Goal: Browse casually: Explore the website without a specific task or goal

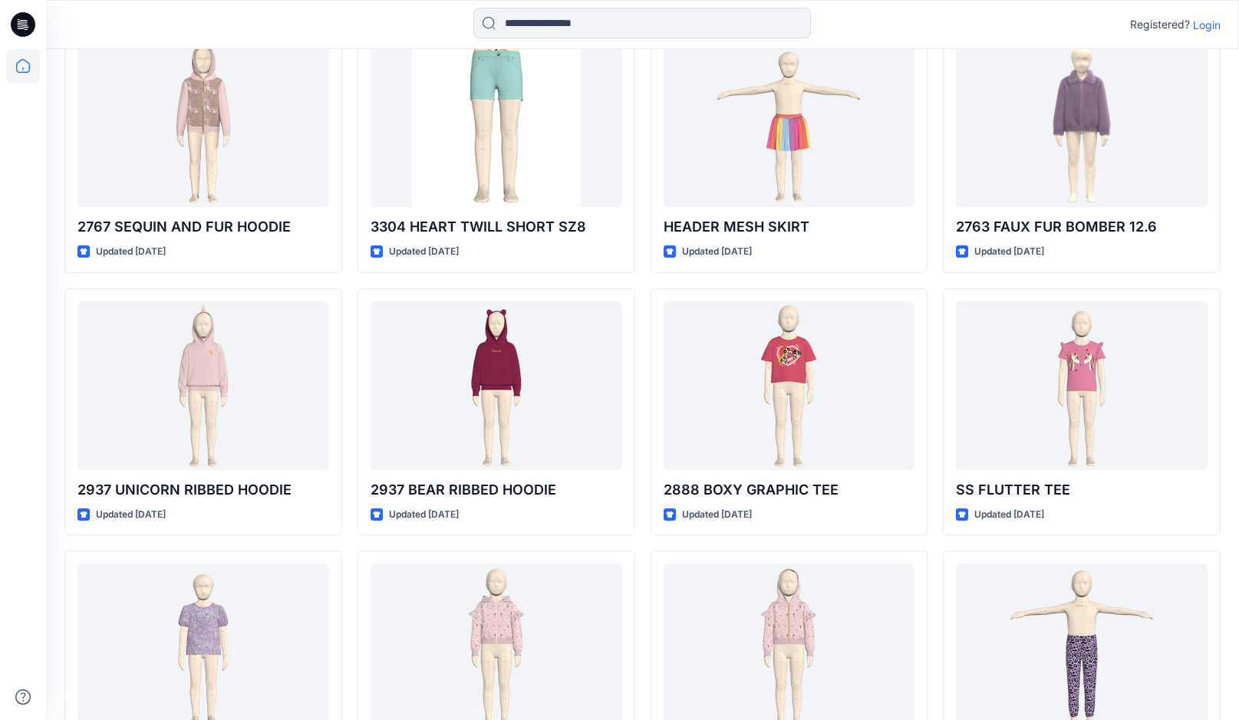
scroll to position [442, 0]
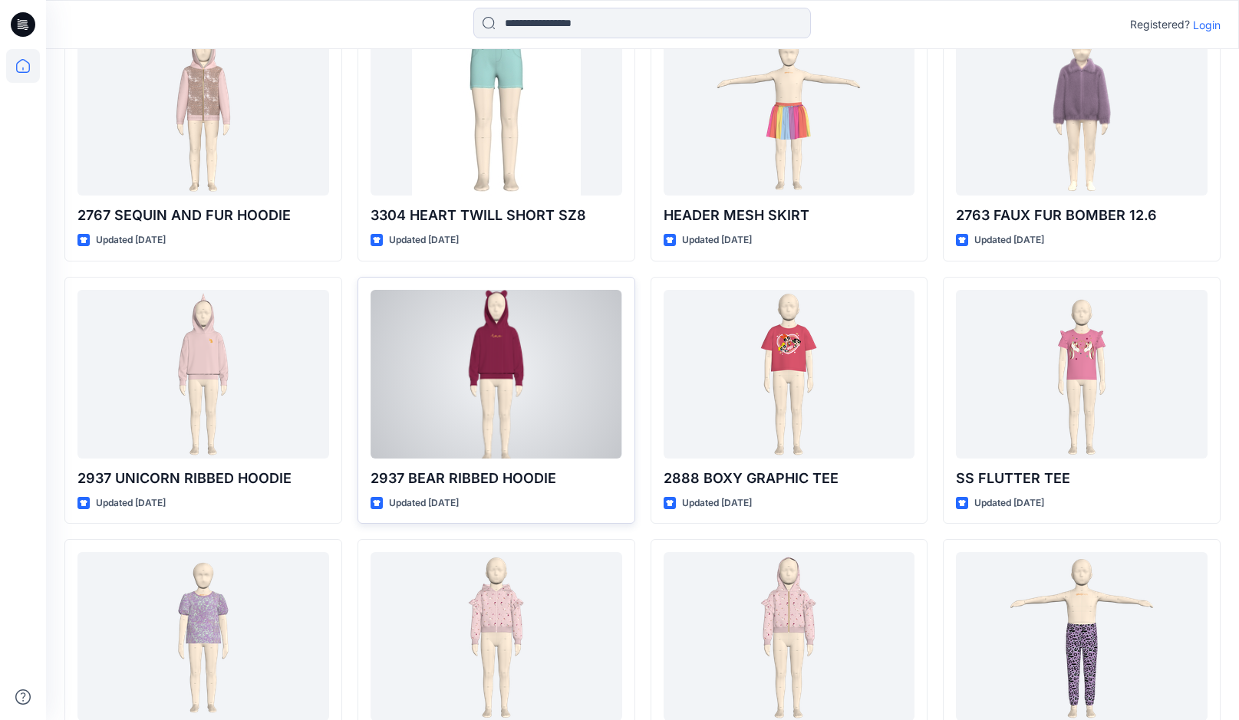
click at [495, 365] on div at bounding box center [496, 374] width 252 height 169
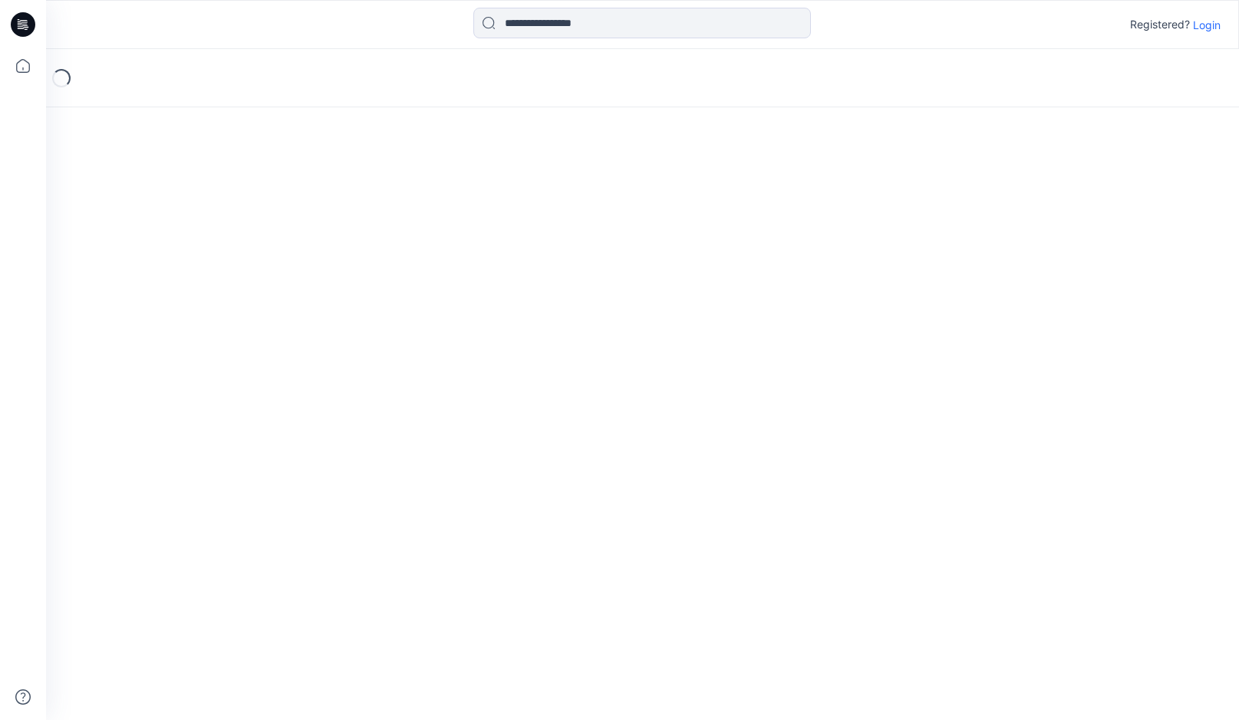
click at [495, 365] on div "Loading..." at bounding box center [642, 384] width 1193 height 671
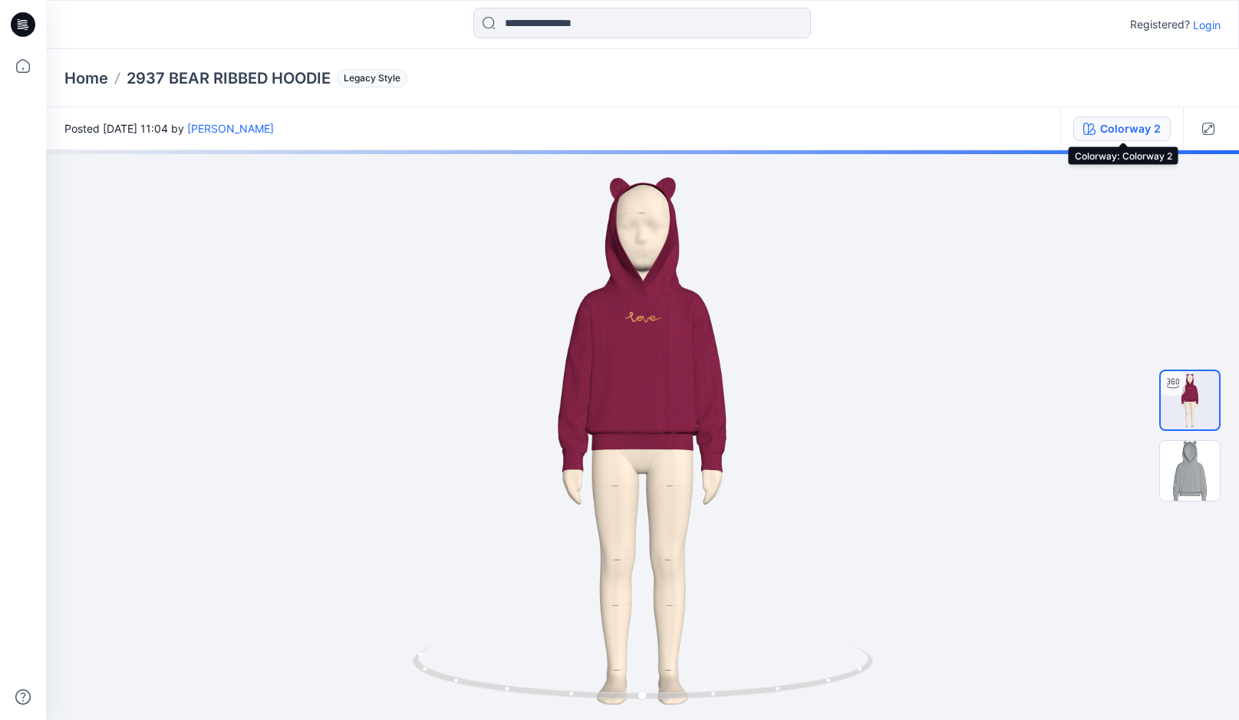
click at [1109, 132] on div "Colorway 2" at bounding box center [1130, 128] width 61 height 17
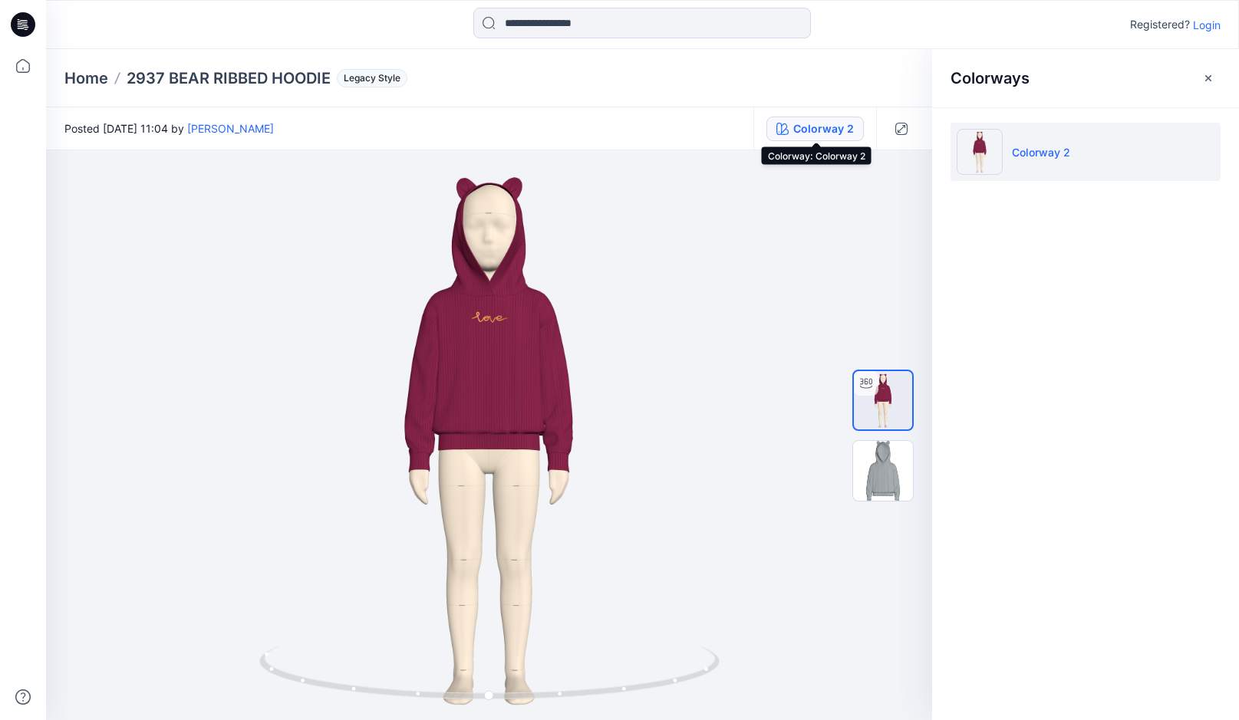
click at [827, 136] on div "Colorway 2" at bounding box center [823, 128] width 61 height 17
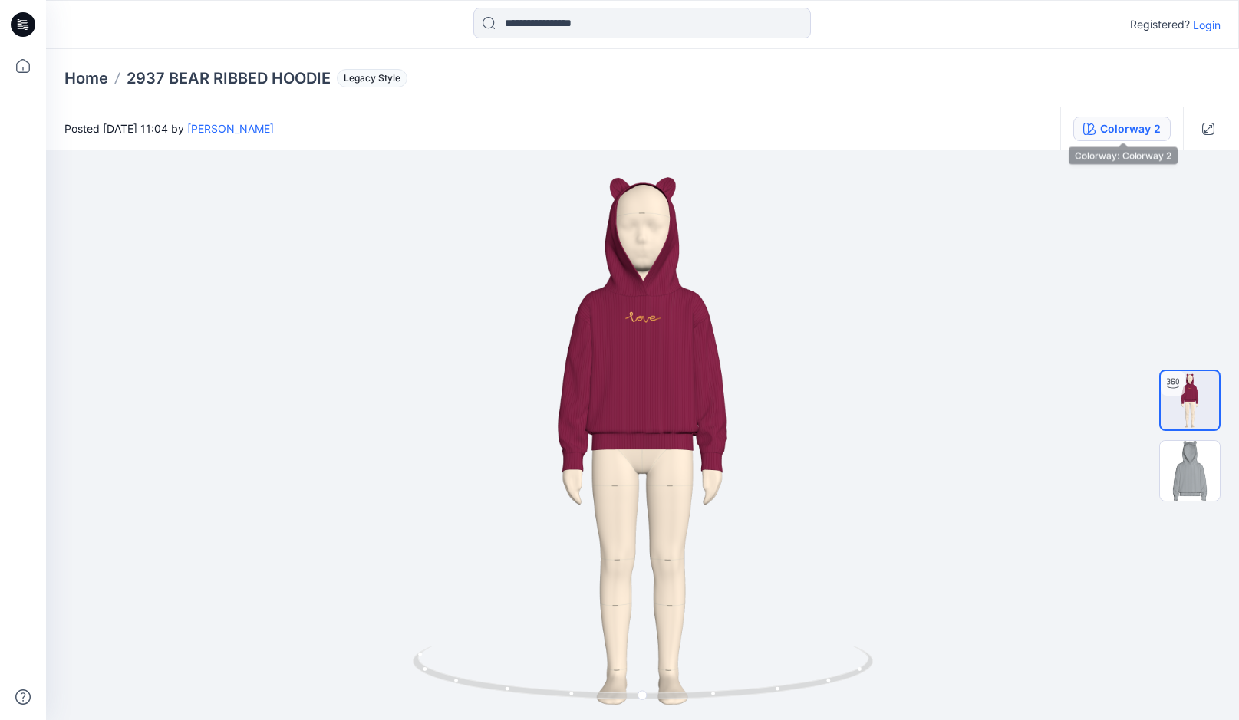
click at [1134, 126] on div "Colorway 2" at bounding box center [1130, 128] width 61 height 17
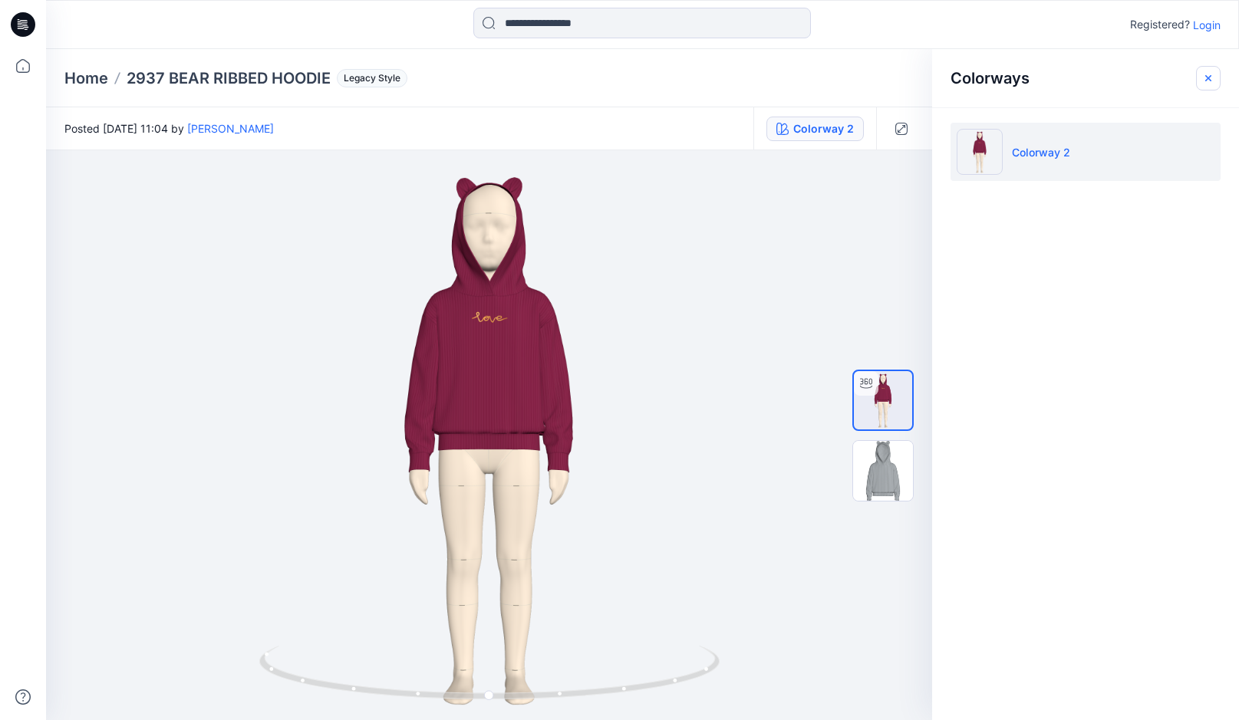
click at [1209, 81] on icon "button" at bounding box center [1208, 78] width 12 height 12
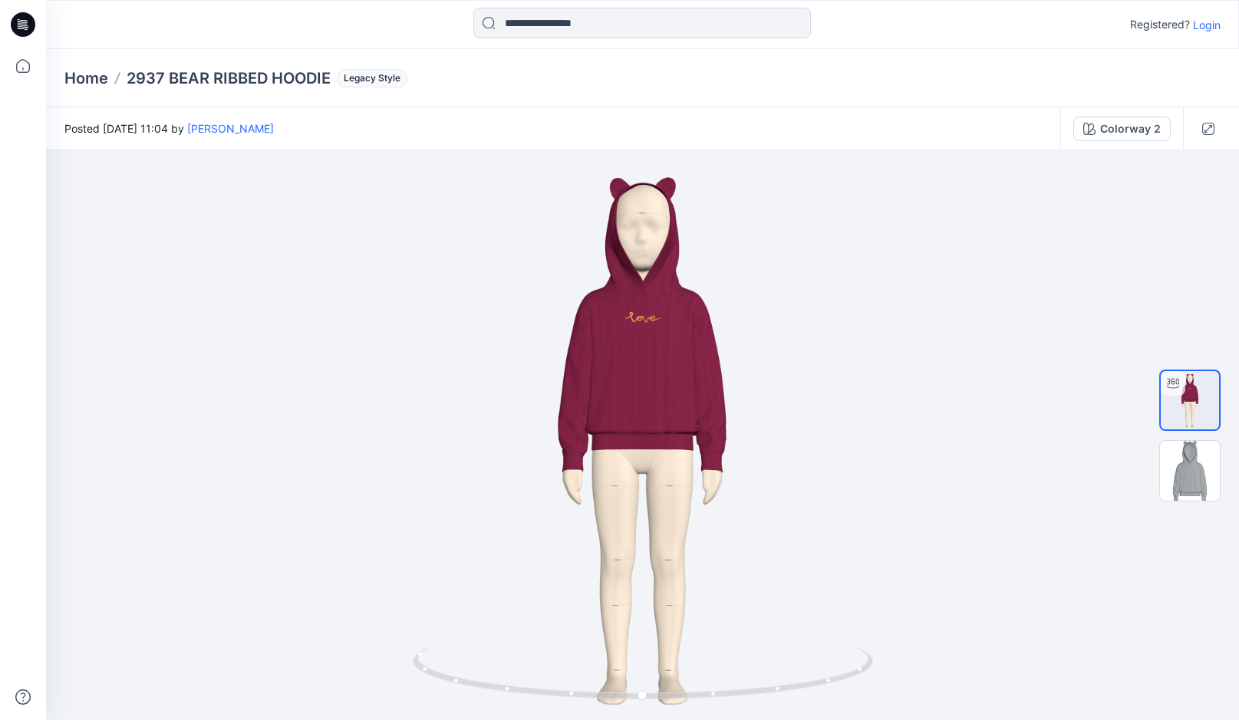
click at [1201, 22] on p "Login" at bounding box center [1207, 25] width 28 height 16
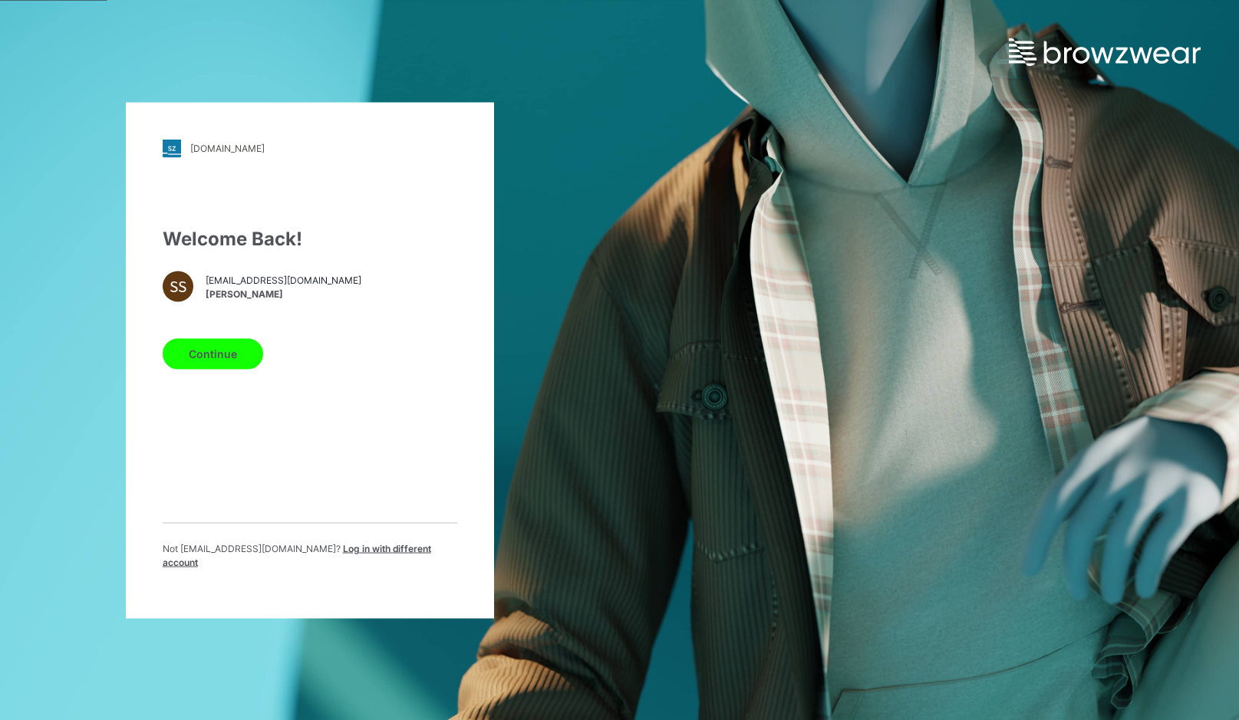
click at [201, 369] on button "Continue" at bounding box center [213, 353] width 100 height 31
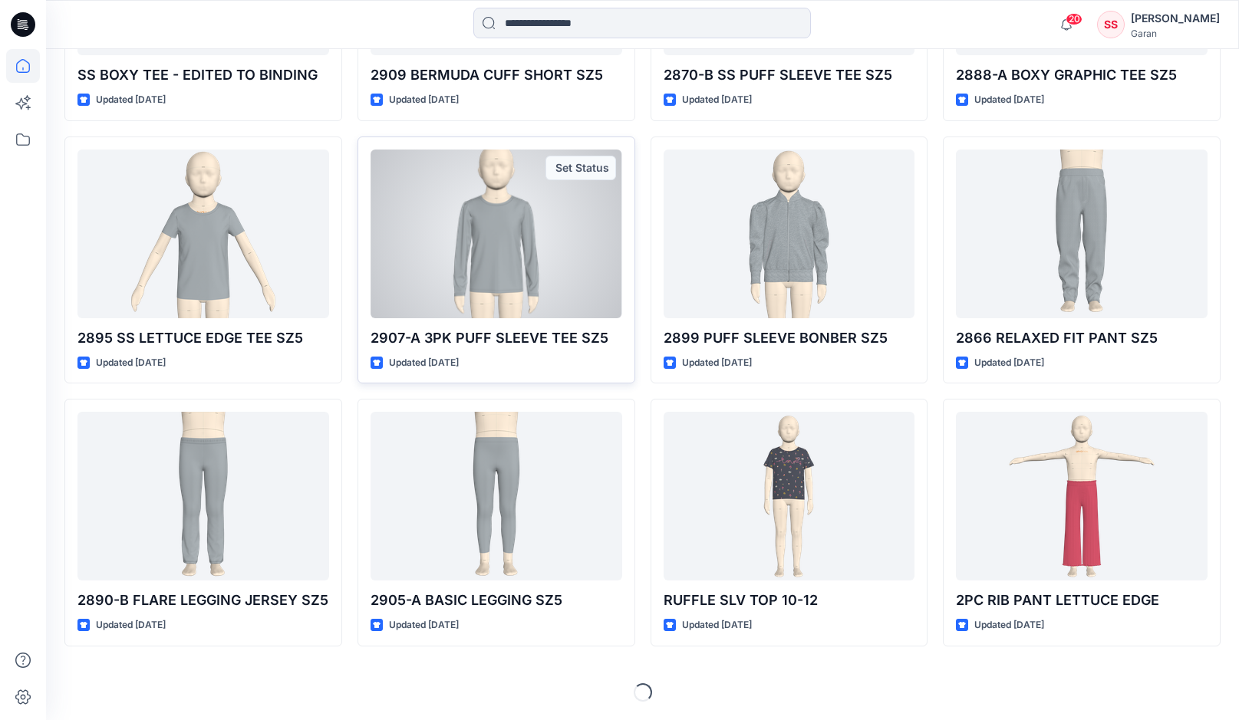
scroll to position [6153, 0]
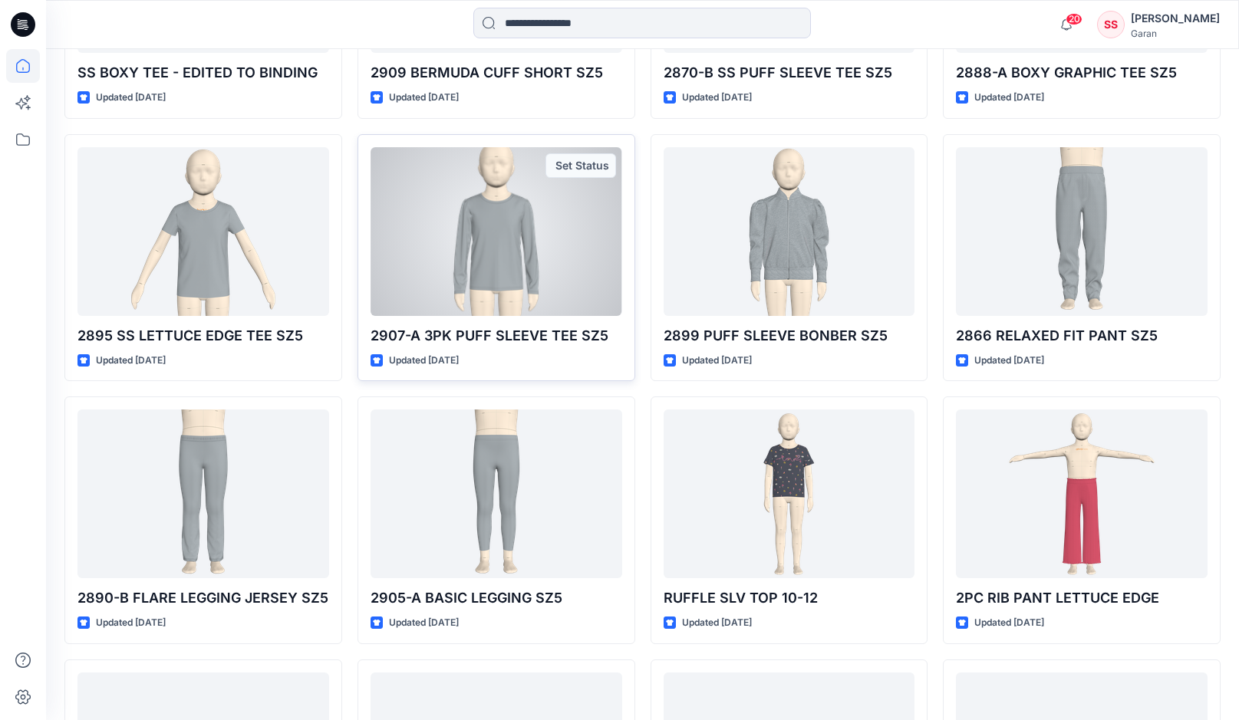
click at [482, 290] on div at bounding box center [496, 231] width 252 height 169
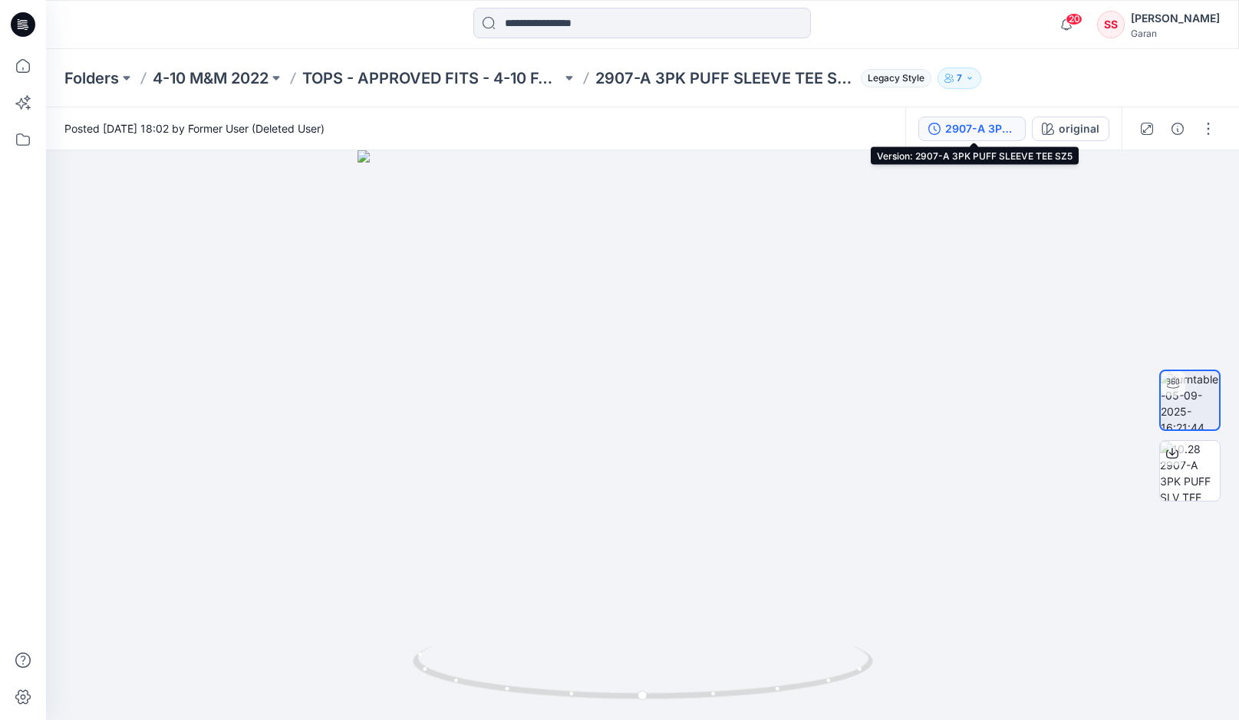
click at [989, 133] on div "2907-A 3PK PUFF SLEEVE TEE SZ5" at bounding box center [980, 128] width 71 height 17
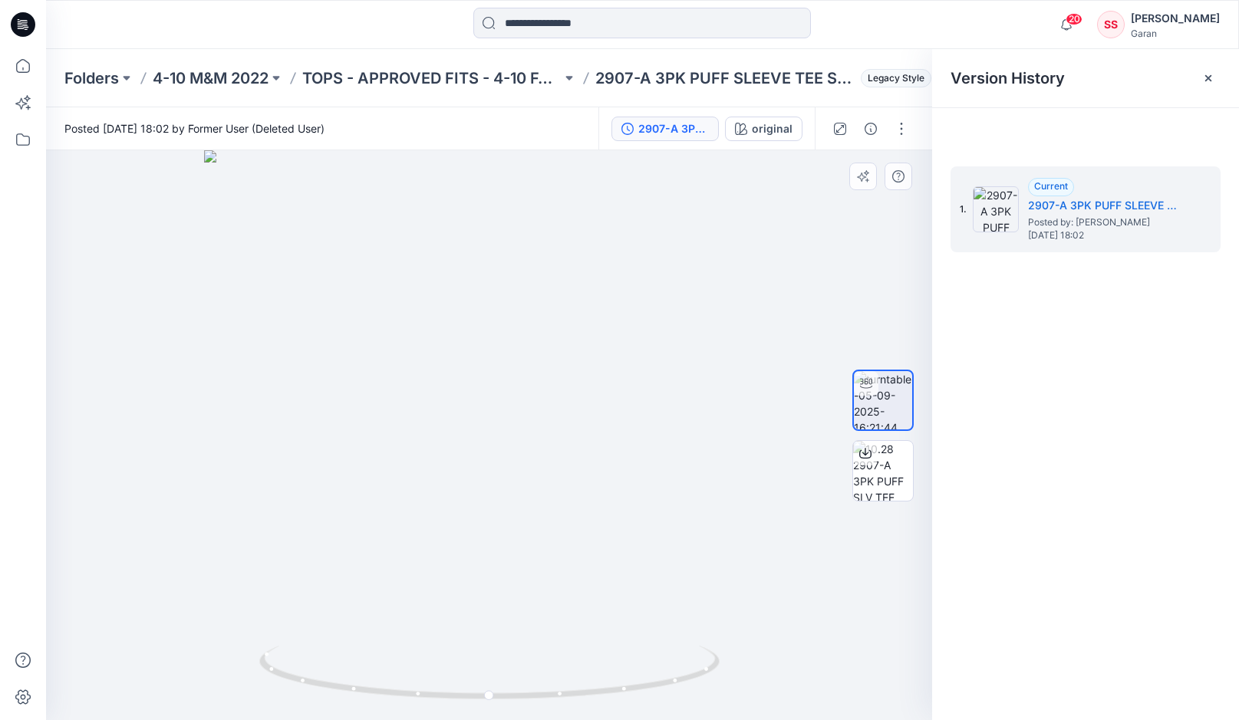
click at [646, 357] on div at bounding box center [489, 435] width 886 height 570
click at [703, 289] on div at bounding box center [489, 435] width 886 height 570
click at [30, 71] on icon at bounding box center [23, 66] width 34 height 34
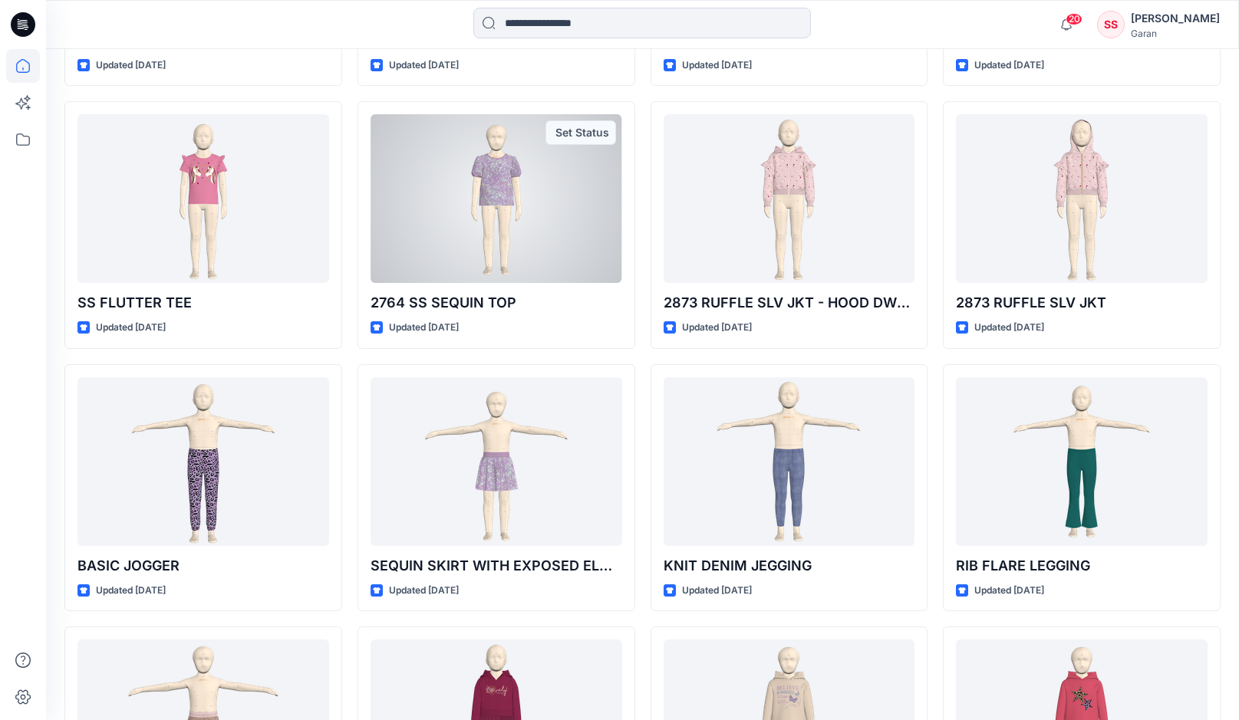
scroll to position [4085, 0]
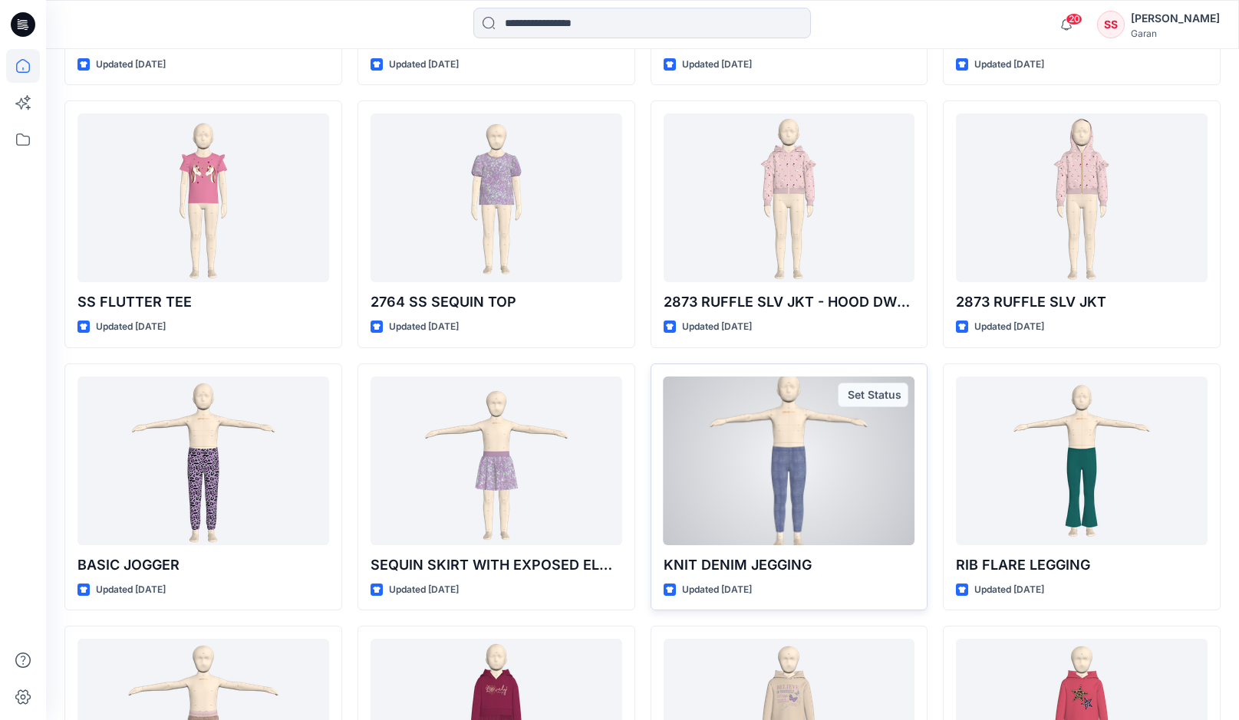
click at [735, 465] on div at bounding box center [789, 461] width 252 height 169
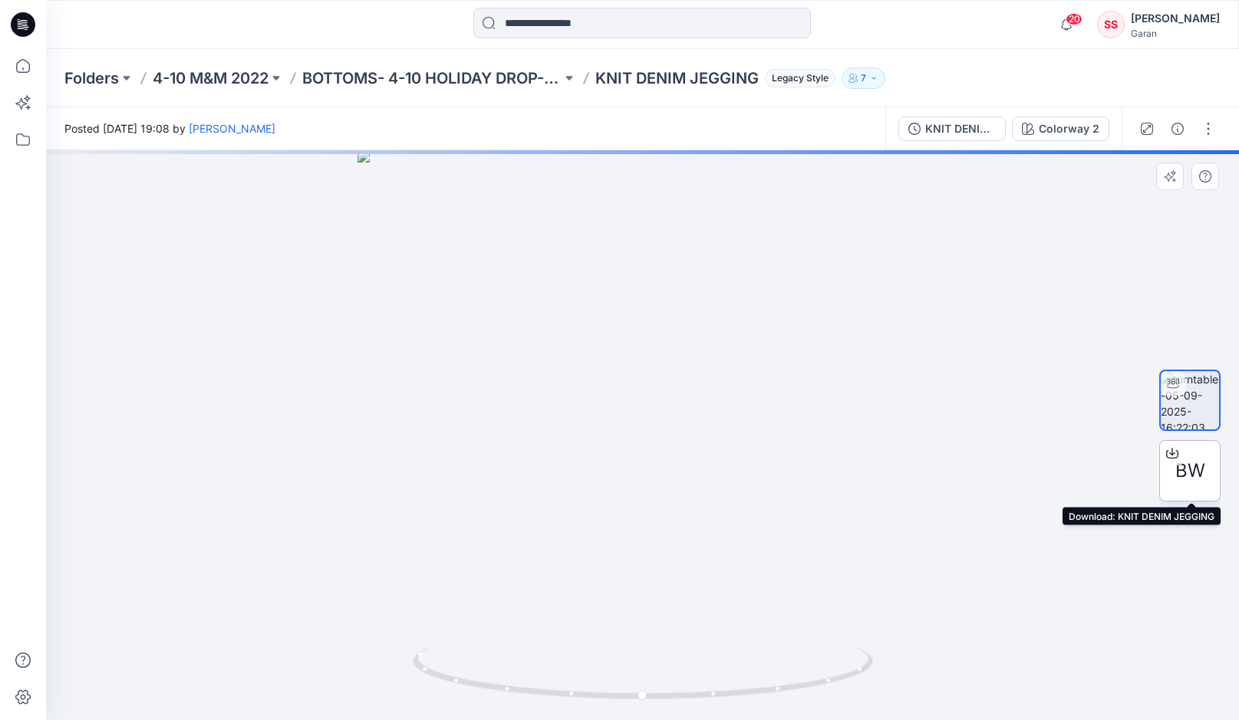
click at [1174, 453] on icon at bounding box center [1172, 453] width 12 height 12
